Goal: Find specific page/section: Find specific page/section

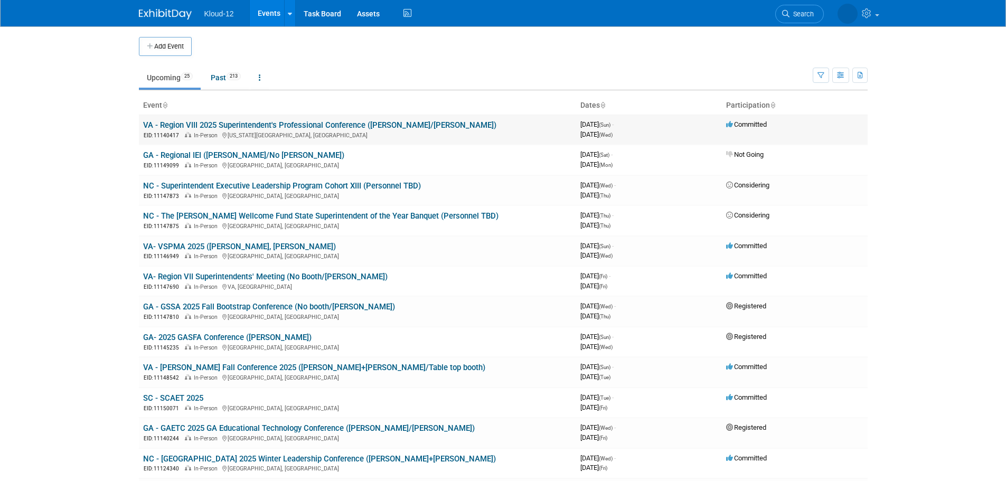
click at [263, 122] on link "VA - Region VIII 2025 Superintendent's Professional Conference ([PERSON_NAME]/[…" at bounding box center [319, 125] width 353 height 10
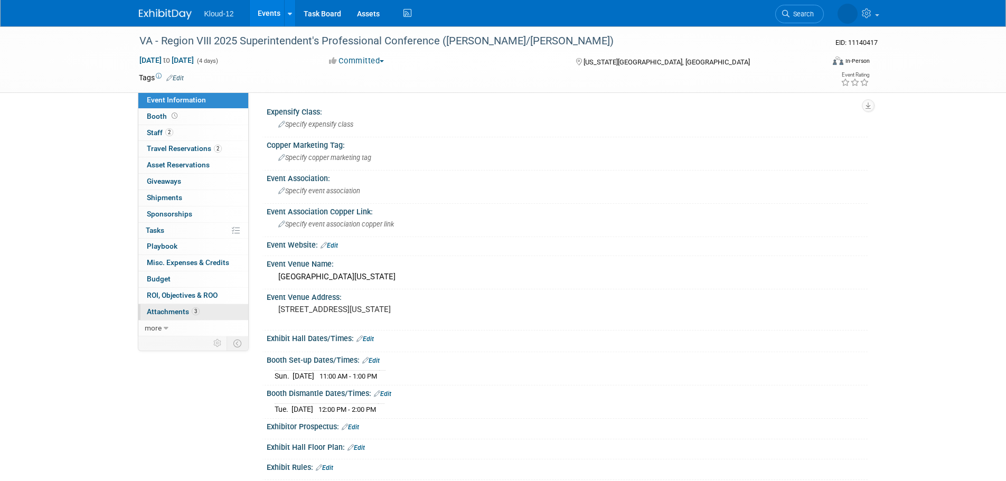
click at [172, 309] on span "Attachments 3" at bounding box center [173, 311] width 53 height 8
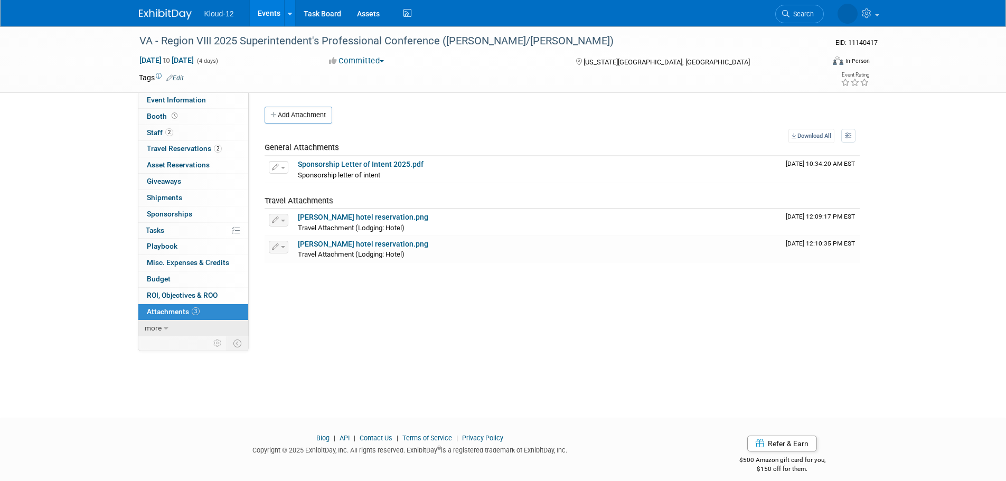
click at [158, 327] on span "more" at bounding box center [153, 328] width 17 height 8
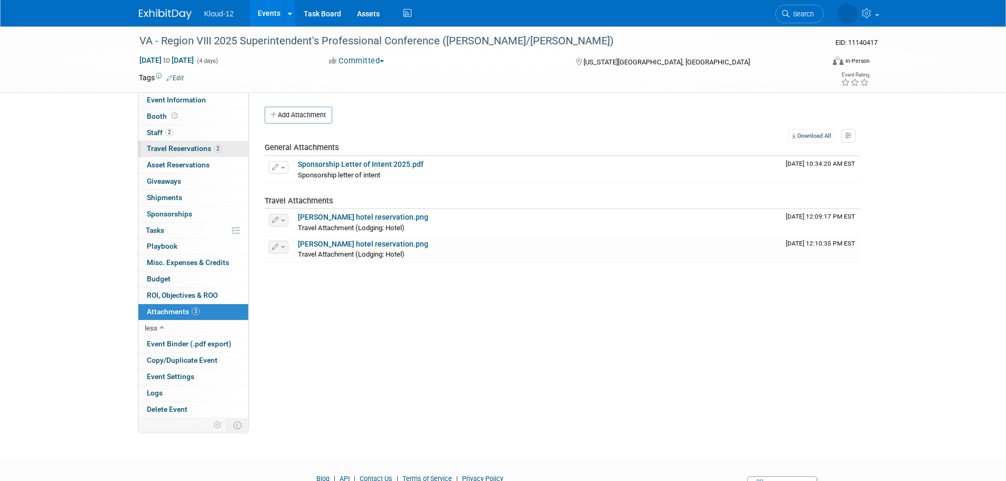
click at [185, 145] on span "Travel Reservations 2" at bounding box center [184, 148] width 75 height 8
